Goal: Find specific fact: Find specific fact

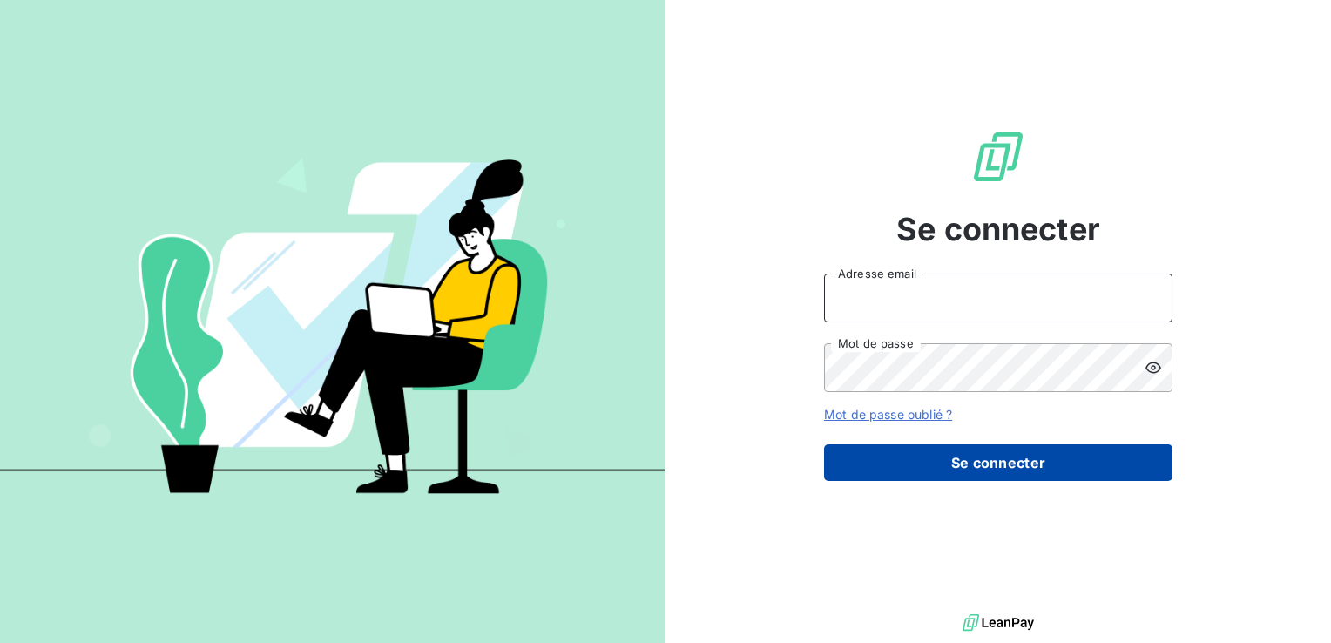
type input "gsombo@cfa-afia.fr"
click at [969, 461] on button "Se connecter" at bounding box center [998, 462] width 348 height 37
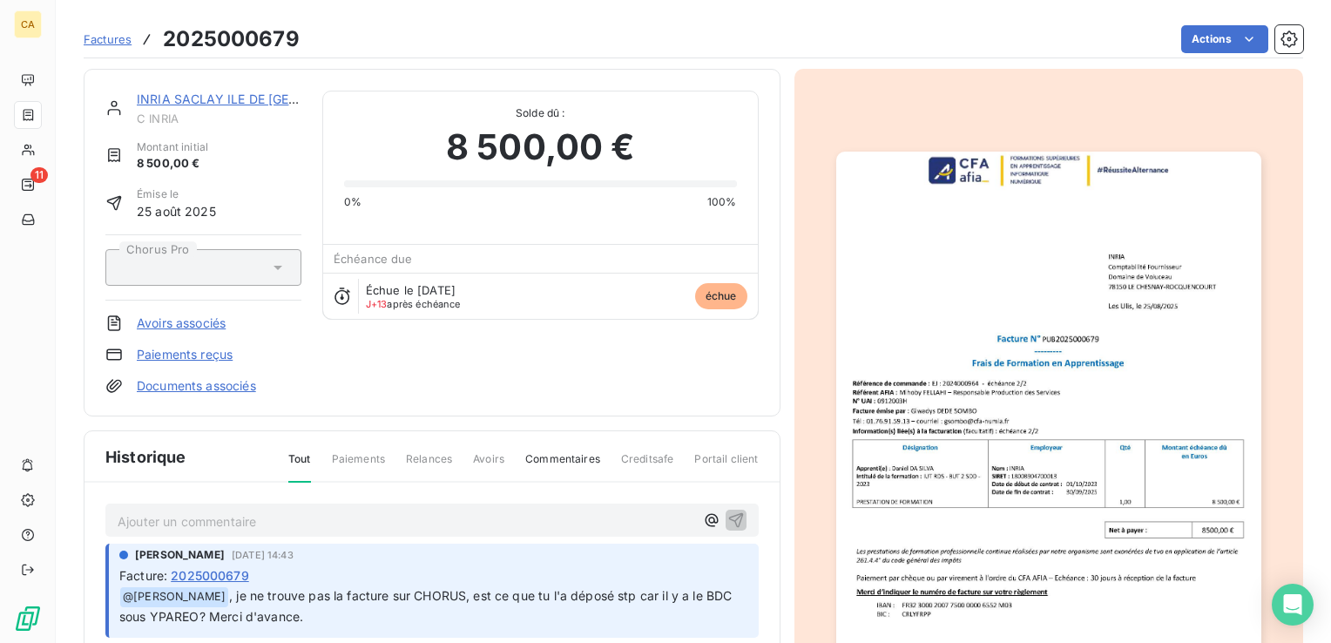
scroll to position [87, 0]
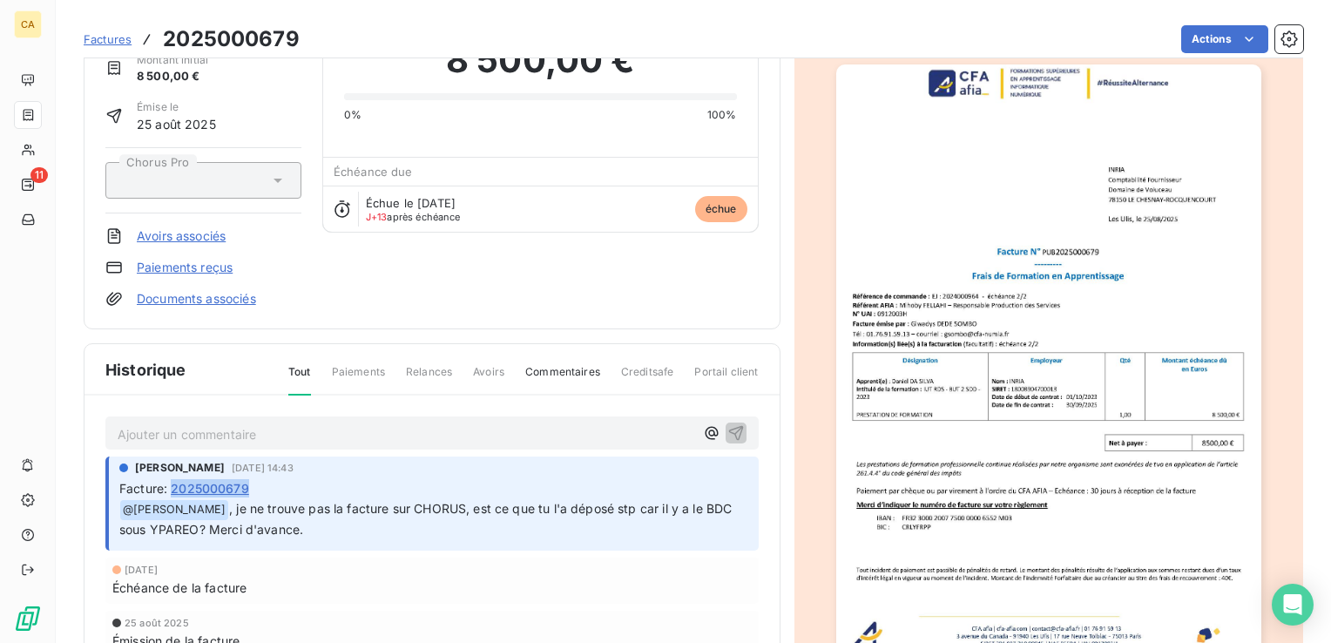
drag, startPoint x: 255, startPoint y: 486, endPoint x: 172, endPoint y: 483, distance: 83.7
click at [172, 483] on div "Facture : 2025000679" at bounding box center [433, 488] width 629 height 18
drag, startPoint x: 172, startPoint y: 483, endPoint x: 185, endPoint y: 486, distance: 13.5
copy span "2025000679"
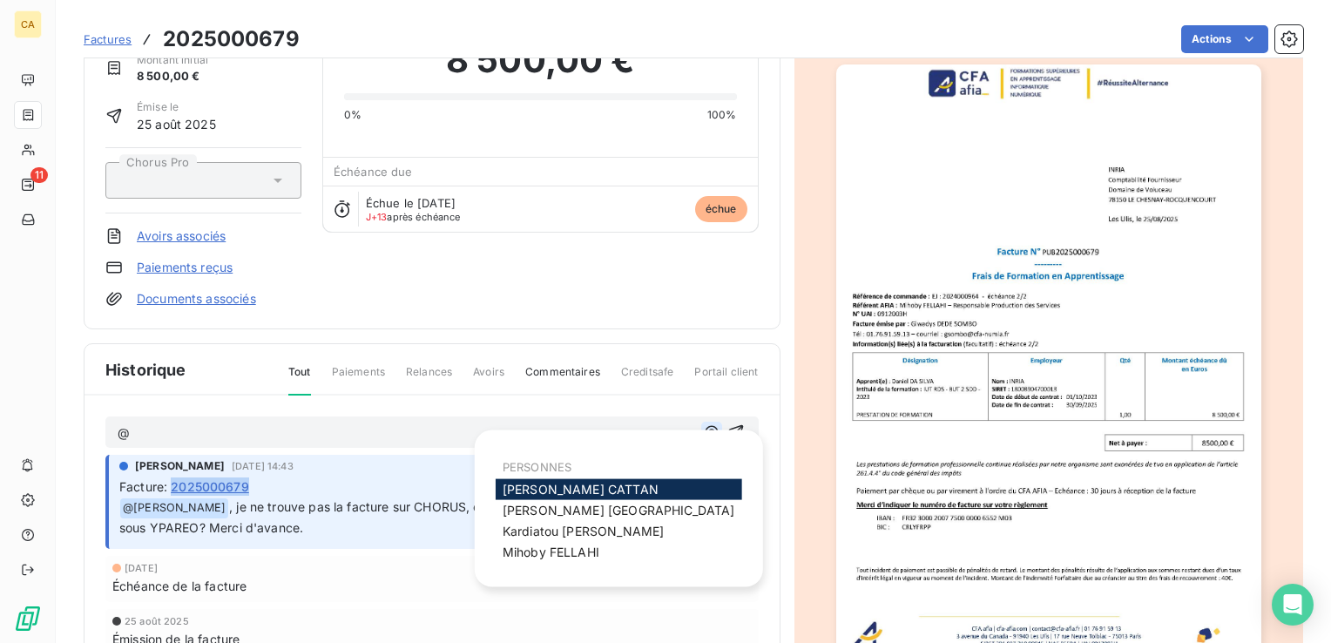
click at [704, 430] on icon "button" at bounding box center [711, 431] width 17 height 17
click at [551, 488] on span "Aurélie CATTAN" at bounding box center [581, 489] width 156 height 15
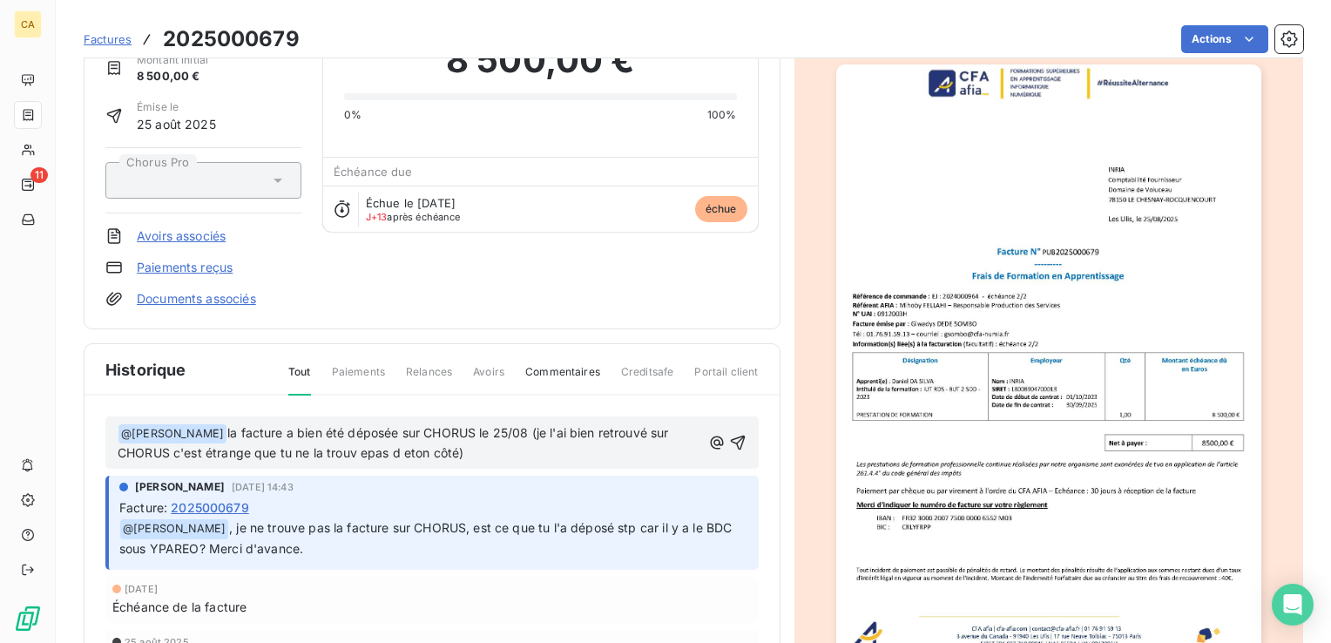
click at [367, 451] on span "la facture a bien été déposée sur CHORUS le 25/08 (je l'ai bien retrouvé sur CH…" at bounding box center [395, 443] width 555 height 36
click at [404, 447] on span "la facture a bien été déposée sur CHORUS le 25/08 (je l'ai bien retrouvé sur CH…" at bounding box center [395, 443] width 555 height 36
click at [457, 448] on span "la facture a bien été déposée sur CHORUS le 25/08 (je l'ai bien retrouvé sur CH…" at bounding box center [395, 443] width 555 height 36
click at [524, 428] on span "la facture a bien été déposée sur CHORUS le 25/08 (je l'ai bien retrouvé sur CH…" at bounding box center [409, 443] width 583 height 36
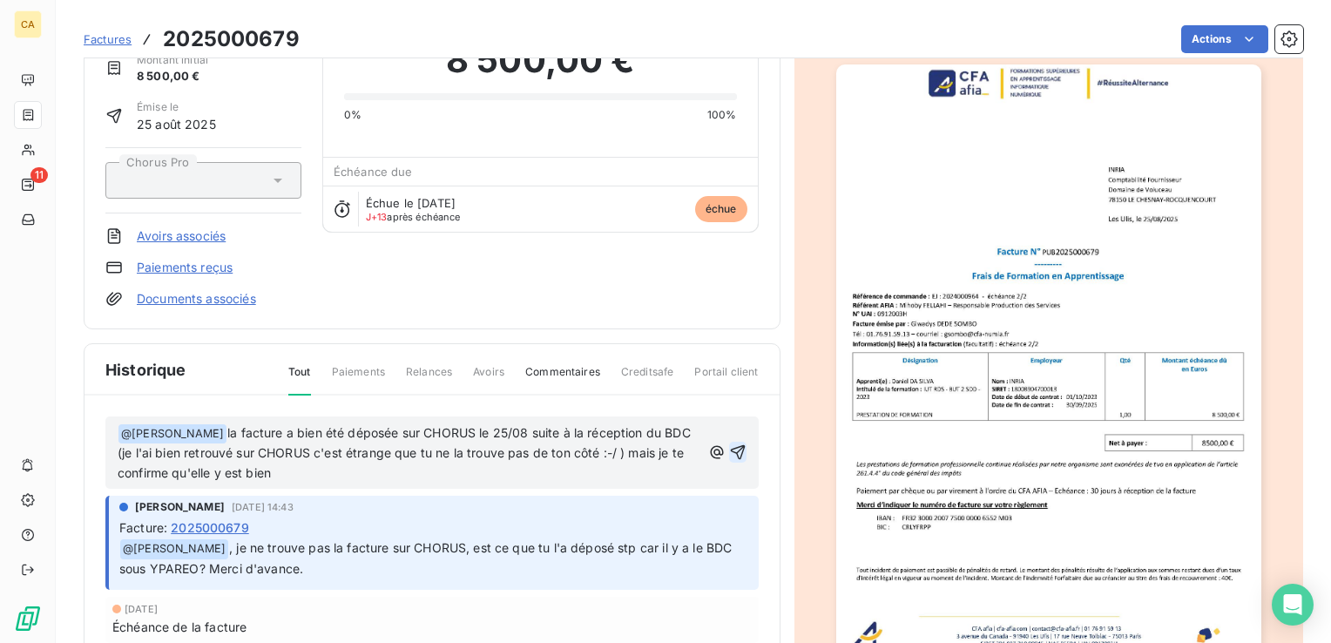
click at [733, 449] on icon "button" at bounding box center [737, 451] width 17 height 17
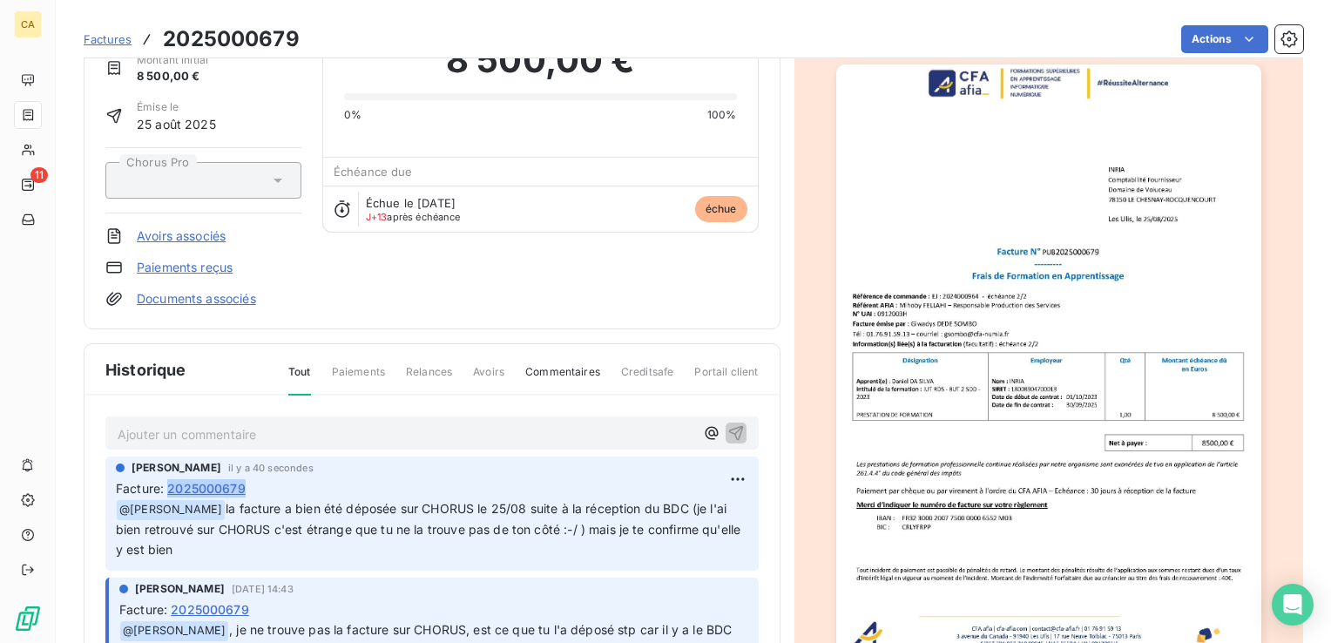
drag, startPoint x: 260, startPoint y: 486, endPoint x: 172, endPoint y: 485, distance: 87.1
click at [172, 485] on div "Facture : 2025000679" at bounding box center [432, 488] width 632 height 18
drag, startPoint x: 172, startPoint y: 485, endPoint x: 206, endPoint y: 483, distance: 33.1
copy span "2025000679"
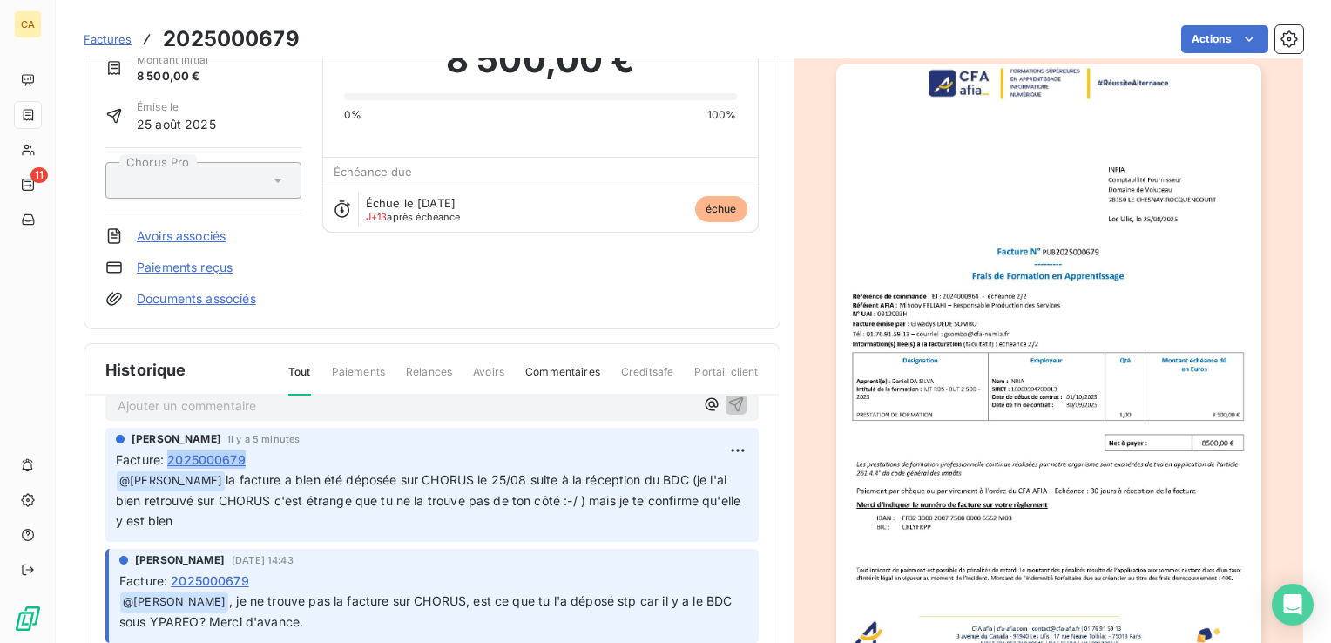
scroll to position [0, 0]
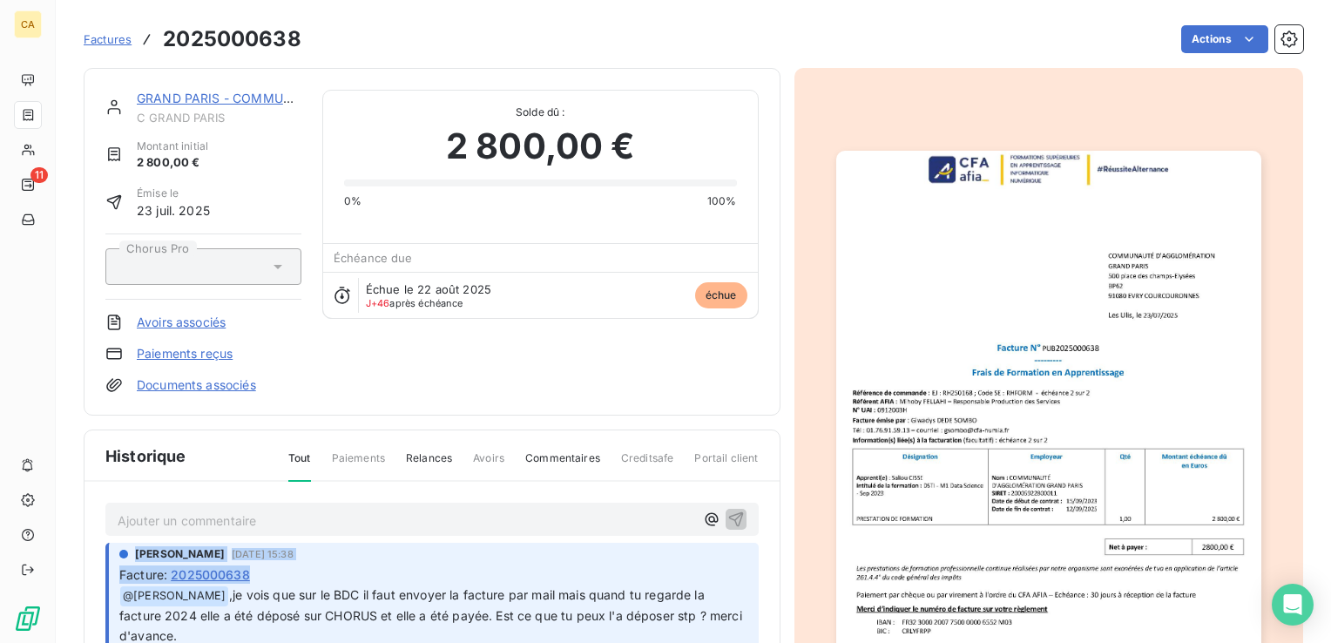
drag, startPoint x: 265, startPoint y: 481, endPoint x: 240, endPoint y: 564, distance: 86.5
click at [240, 565] on div "Facture : 2025000638" at bounding box center [433, 574] width 629 height 18
click at [272, 576] on div "Facture : 2025000638" at bounding box center [433, 574] width 629 height 18
drag, startPoint x: 240, startPoint y: 569, endPoint x: 177, endPoint y: 571, distance: 62.7
click at [177, 571] on div "Facture : 2025000638" at bounding box center [433, 574] width 629 height 18
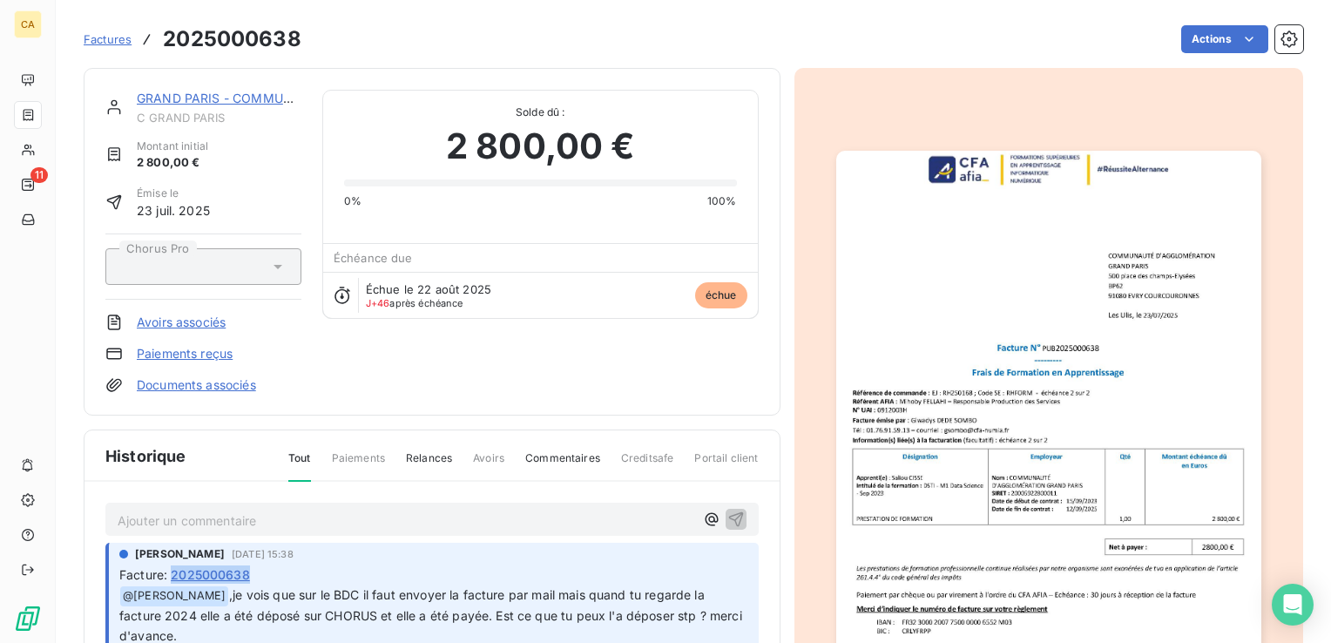
drag, startPoint x: 177, startPoint y: 571, endPoint x: 203, endPoint y: 572, distance: 26.2
copy span "2025000638"
